Goal: Task Accomplishment & Management: Use online tool/utility

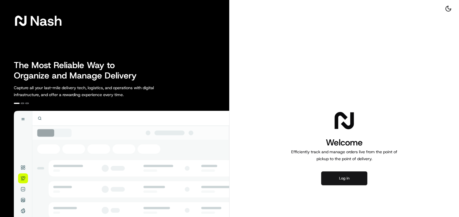
click at [354, 179] on button "Log in" at bounding box center [344, 178] width 46 height 14
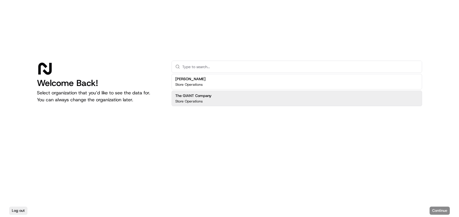
click at [229, 101] on div "The GIANT Company Store Operations" at bounding box center [297, 99] width 251 height 16
click at [444, 209] on button "Continue" at bounding box center [440, 211] width 20 height 8
